Goal: Task Accomplishment & Management: Manage account settings

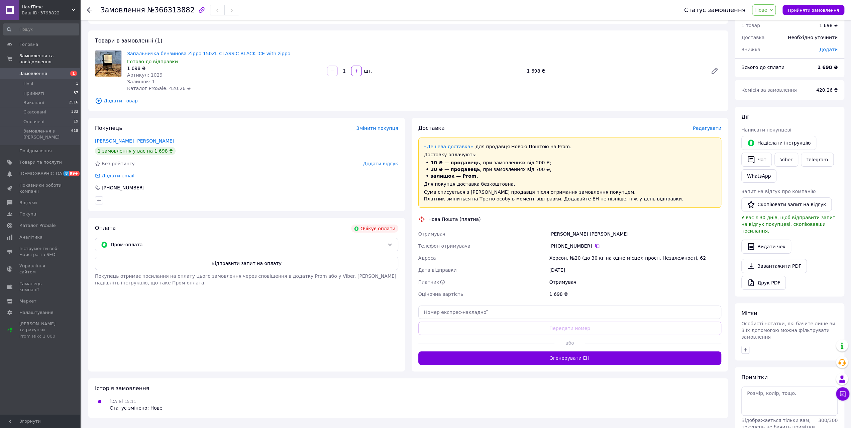
scroll to position [43, 0]
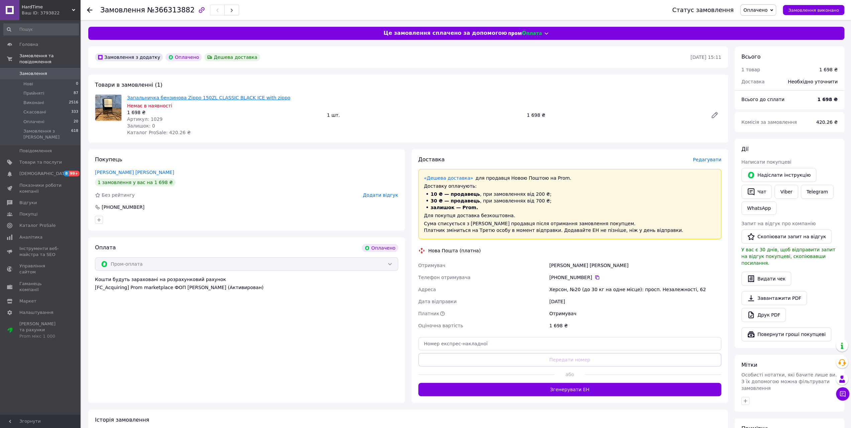
click at [138, 95] on link "Запальничка бензинова Zippo 150ZL CLASSIC BLACK ICE with zippo" at bounding box center [208, 97] width 163 height 5
click at [36, 170] on span "[DEMOGRAPHIC_DATA]" at bounding box center [43, 173] width 49 height 6
